Goal: Transaction & Acquisition: Obtain resource

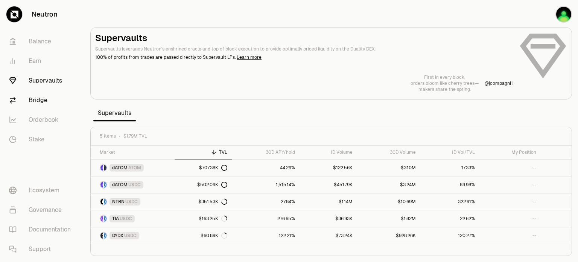
click at [33, 99] on link "Bridge" at bounding box center [42, 100] width 78 height 20
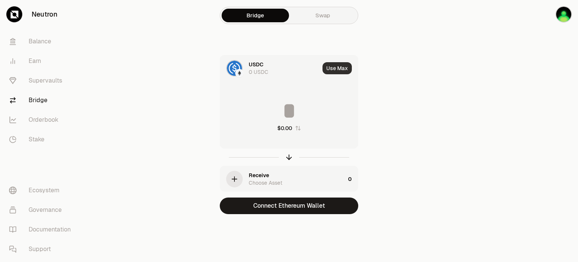
click at [342, 72] on button "Use Max" at bounding box center [337, 68] width 29 height 12
type input "*"
click at [342, 72] on div "Using Max" at bounding box center [338, 68] width 40 height 26
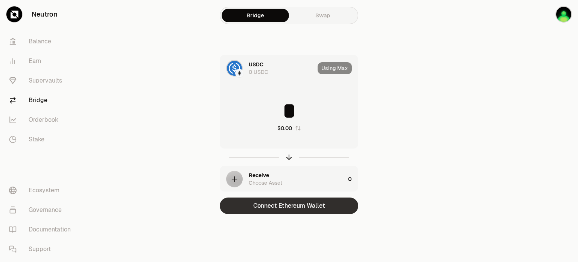
click at [298, 212] on button "Connect Ethereum Wallet" at bounding box center [289, 205] width 139 height 17
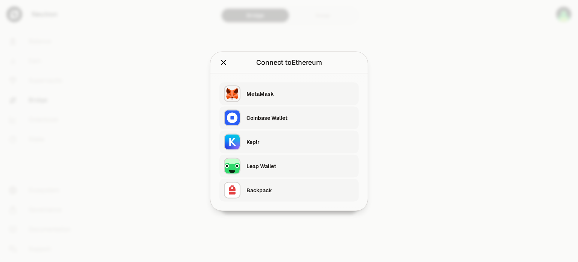
click at [278, 98] on div "MetaMask" at bounding box center [301, 93] width 108 height 11
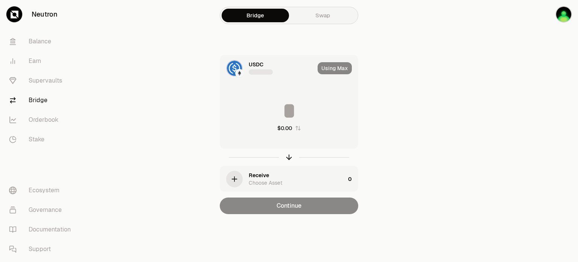
type input "*"
click at [53, 77] on link "Supervaults" at bounding box center [42, 81] width 78 height 20
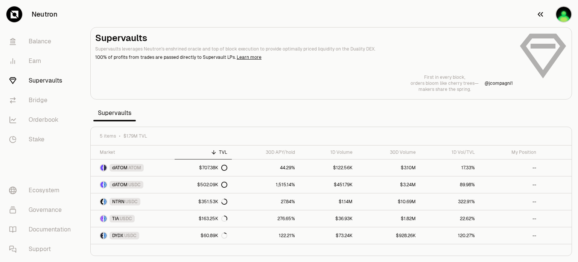
click at [542, 12] on icon "button" at bounding box center [540, 14] width 9 height 9
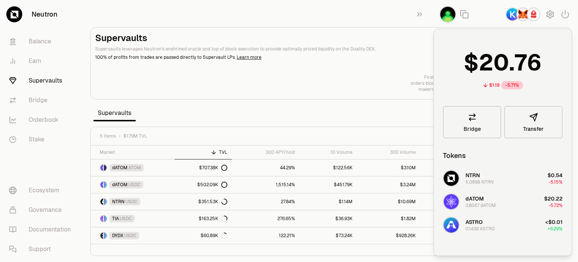
click at [514, 15] on img "button" at bounding box center [513, 14] width 12 height 12
click at [402, 40] on h2 "Supervaults" at bounding box center [304, 38] width 418 height 12
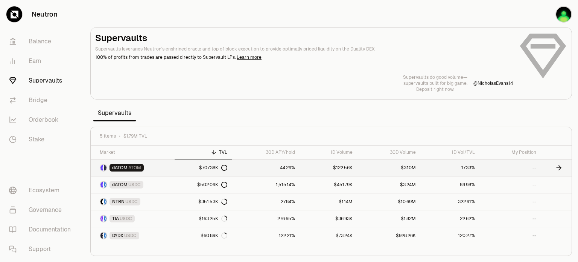
click at [216, 168] on div "$707.38K" at bounding box center [213, 168] width 28 height 6
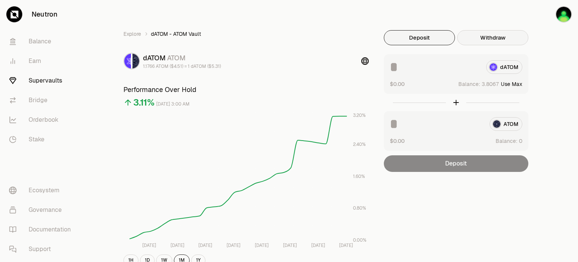
click at [508, 40] on button "Withdraw" at bounding box center [493, 37] width 71 height 15
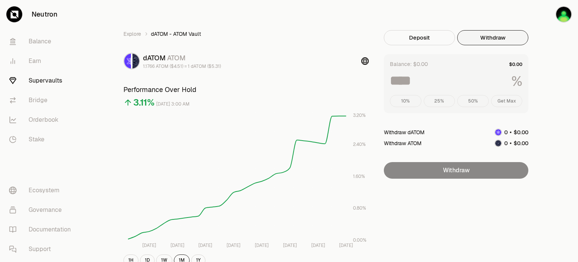
click at [502, 99] on div "10% 25% 50% Get Max" at bounding box center [456, 101] width 133 height 12
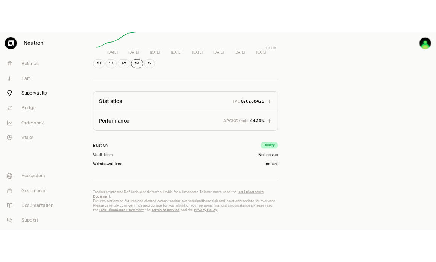
scroll to position [191, 0]
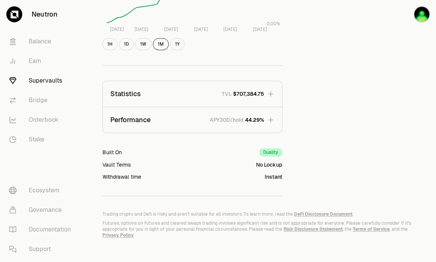
click at [51, 81] on link "Supervaults" at bounding box center [42, 81] width 78 height 20
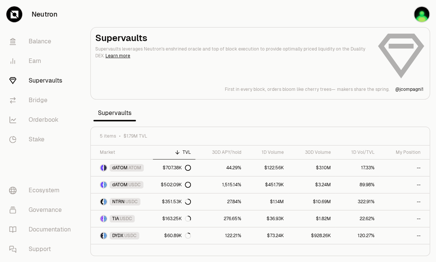
click at [304, 105] on section "Supervaults Supervaults leverages Neutron's enshrined oracle and top of block e…" at bounding box center [260, 131] width 352 height 262
